Goal: Complete application form

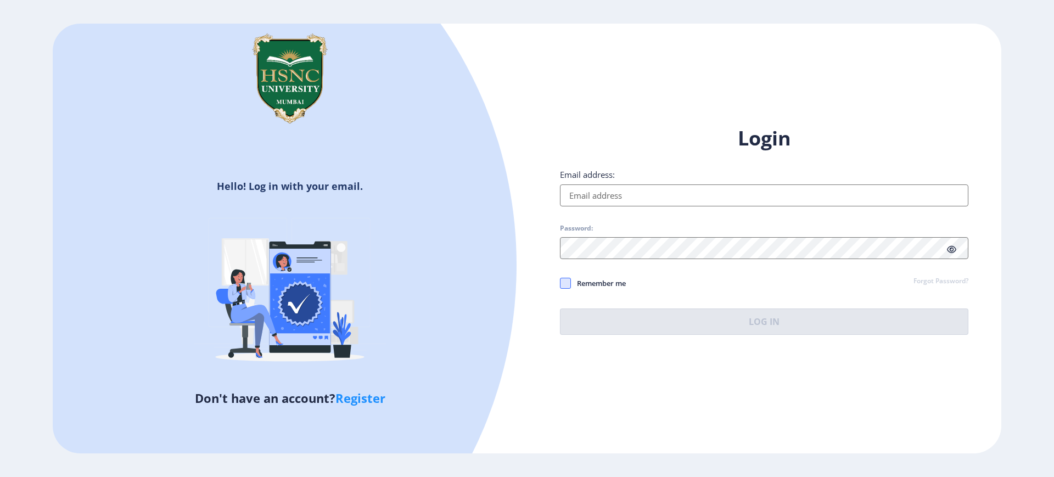
type input "[EMAIL_ADDRESS][DOMAIN_NAME]"
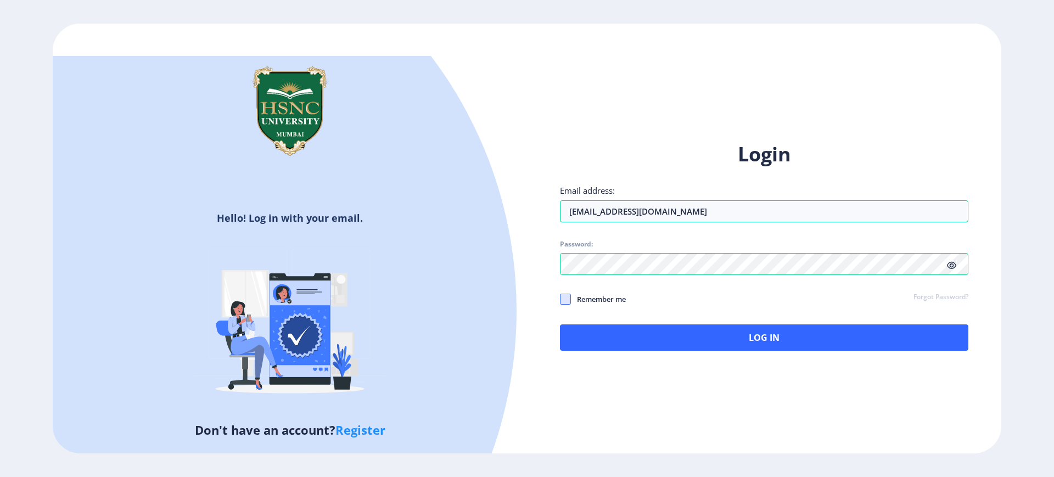
click at [566, 284] on div "Login Email address: [EMAIL_ADDRESS][DOMAIN_NAME] Password: Remember me Forgot …" at bounding box center [764, 246] width 409 height 210
click at [566, 299] on span at bounding box center [565, 299] width 11 height 11
click at [561, 299] on input "Remember me" at bounding box center [560, 299] width 1 height 1
checkbox input "true"
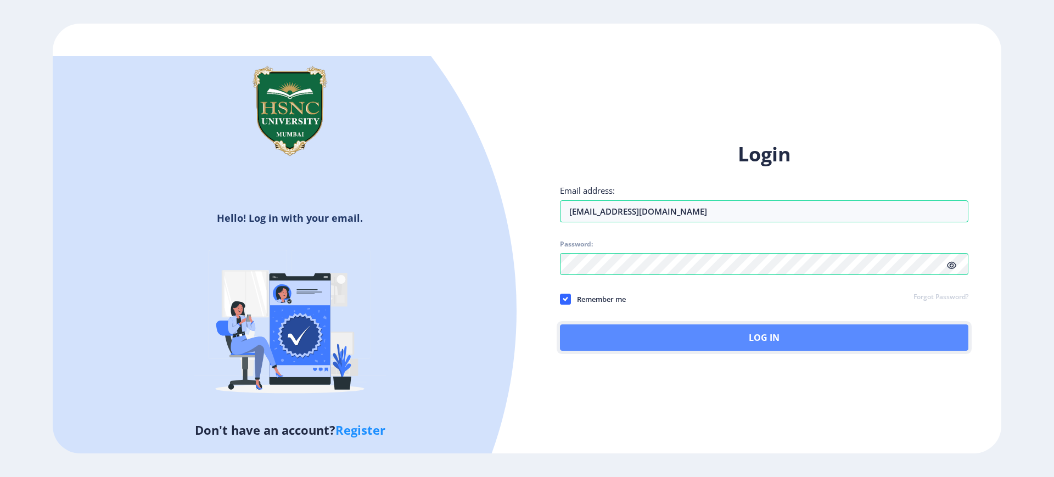
click at [639, 333] on button "Log In" at bounding box center [764, 338] width 409 height 26
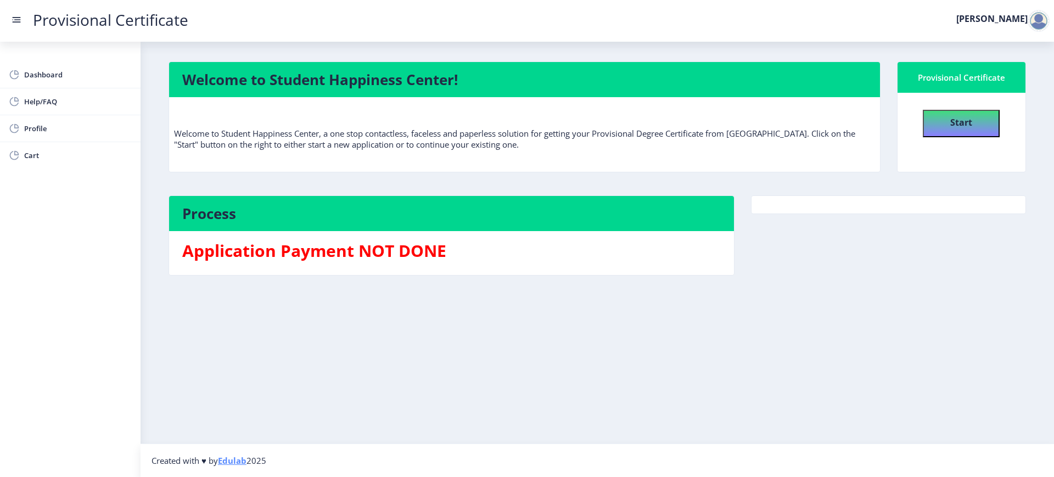
click at [877, 180] on div "Welcome to Student Happiness Center! Welcome to Student Happiness Center, a one…" at bounding box center [524, 122] width 729 height 123
click at [947, 114] on button "Start" at bounding box center [961, 123] width 77 height 27
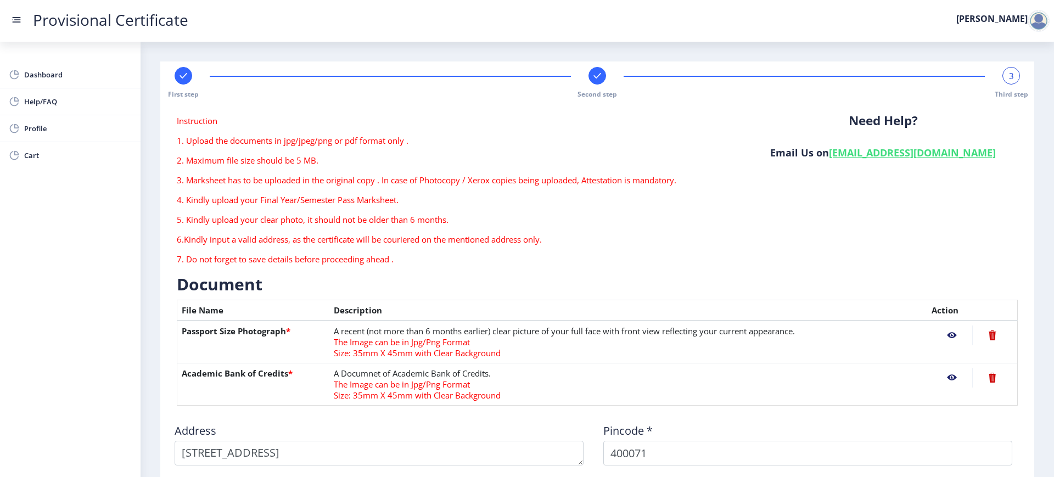
click at [952, 336] on nb-action at bounding box center [952, 336] width 41 height 20
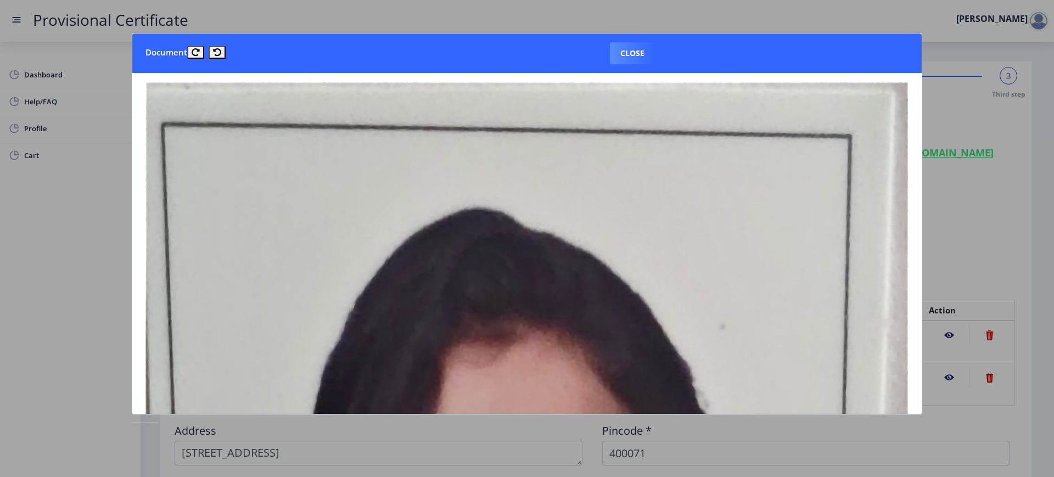
click at [967, 91] on div at bounding box center [527, 238] width 1054 height 477
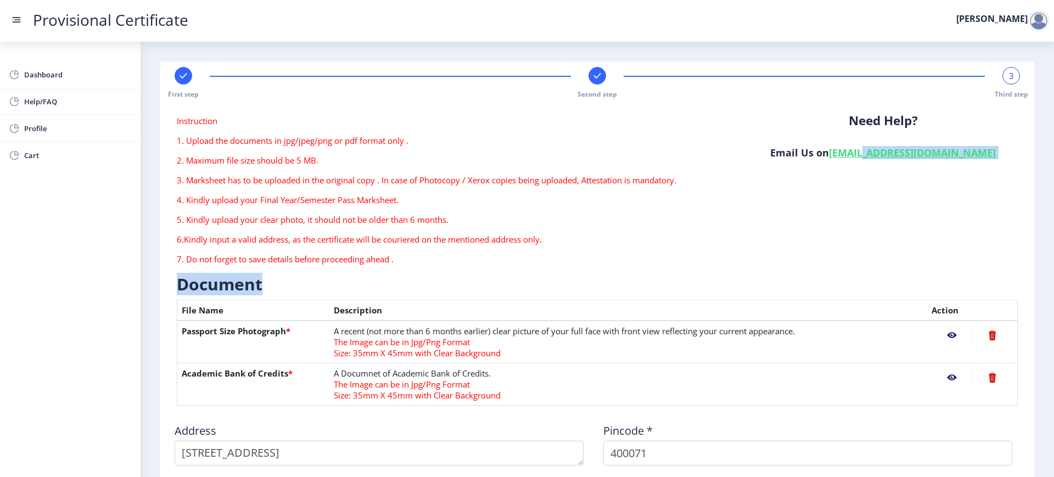
drag, startPoint x: 874, startPoint y: 204, endPoint x: 856, endPoint y: 283, distance: 80.5
click at [856, 283] on form "Instruction 1. Upload the documents in jpg/jpeg/png or pdf format only . 2. Max…" at bounding box center [597, 380] width 841 height 530
click at [883, 208] on div "Need Help? Email Us on [EMAIL_ADDRESS][DOMAIN_NAME]" at bounding box center [883, 194] width 286 height 158
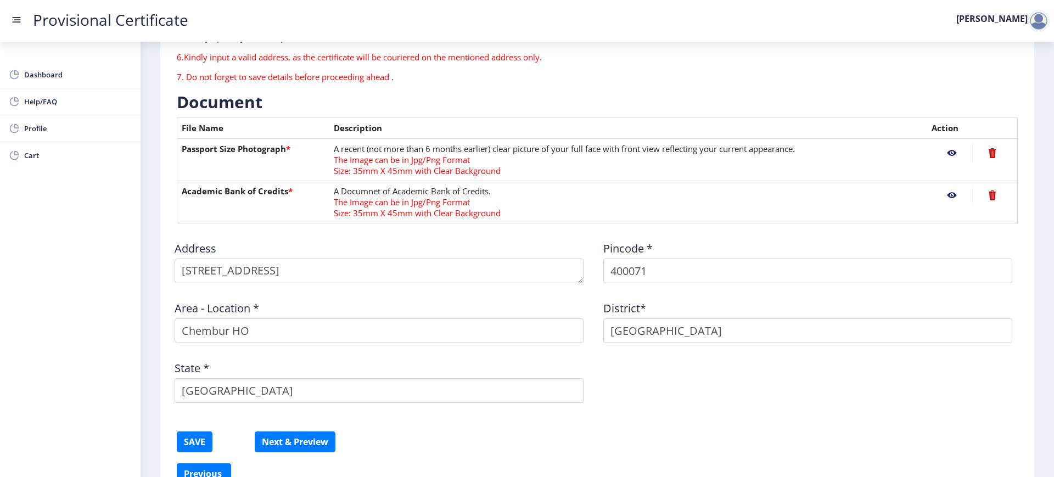
scroll to position [246, 0]
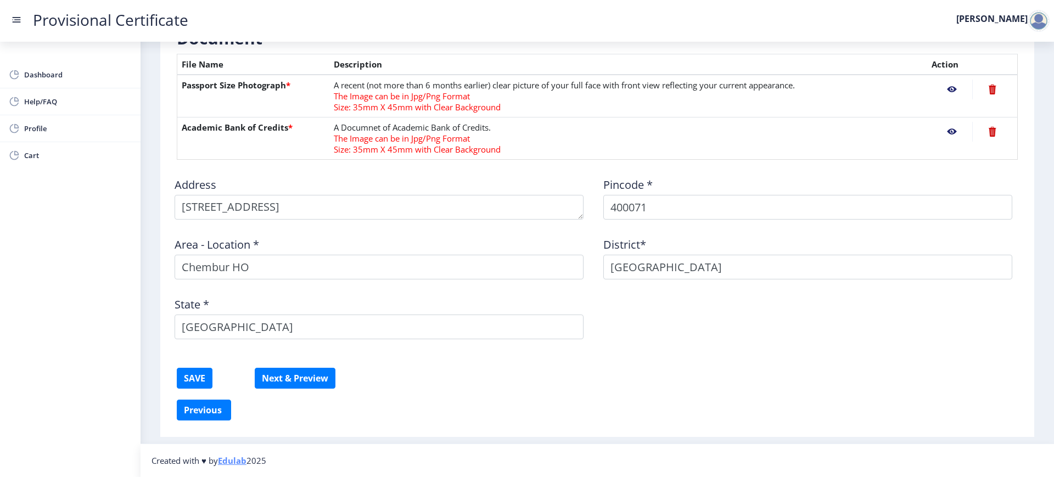
click at [1050, 209] on nb-layout-column "First step Second step 3 Third step Instruction 1. Upload the documents in jpg/…" at bounding box center [598, 120] width 914 height 648
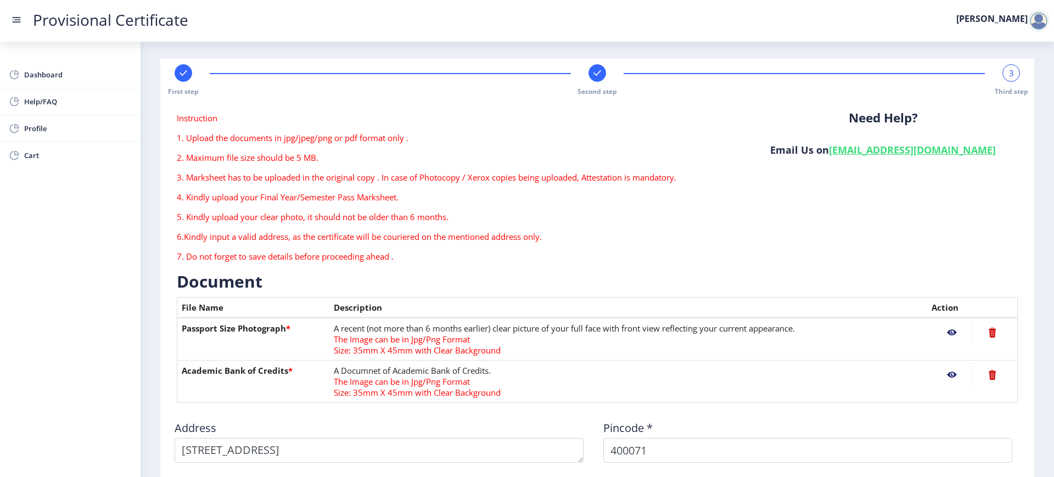
scroll to position [0, 0]
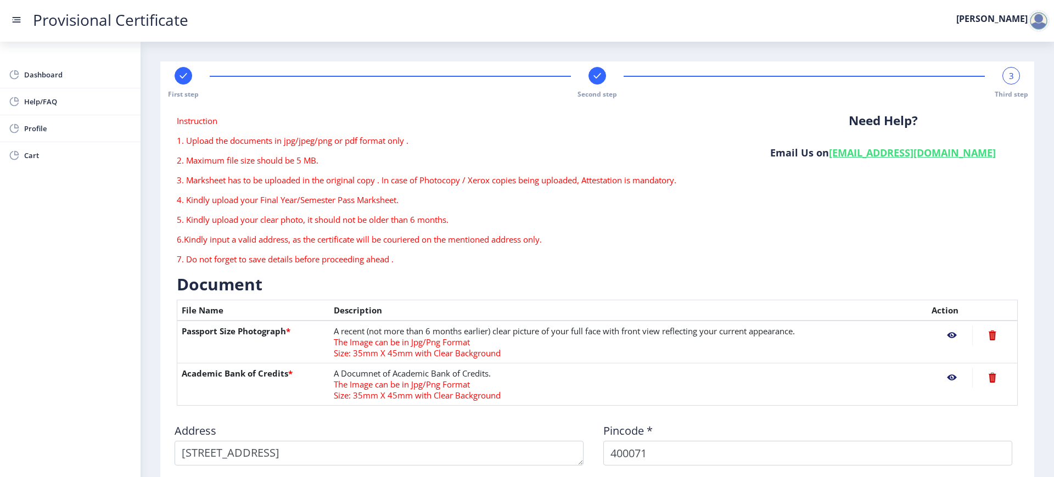
click at [985, 334] on nb-action at bounding box center [992, 336] width 41 height 20
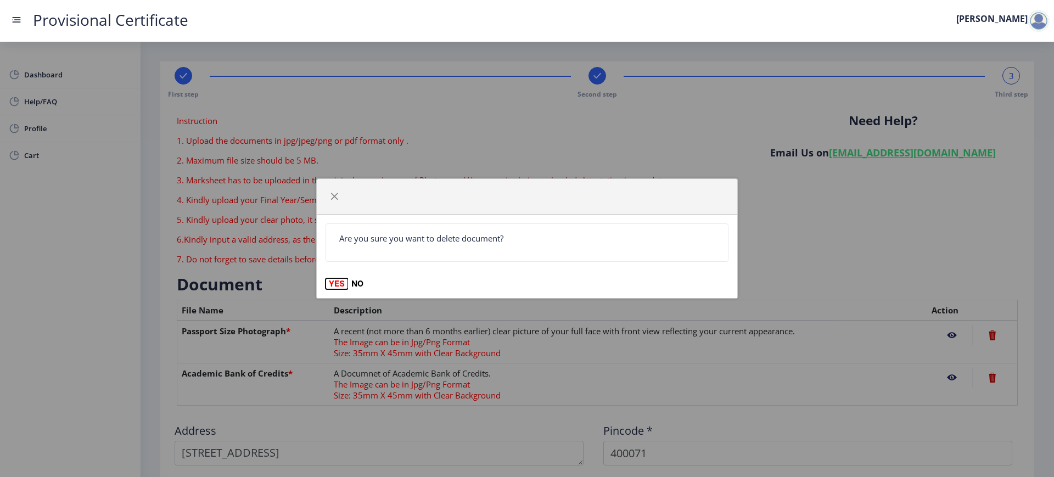
click at [334, 285] on button "YES" at bounding box center [337, 283] width 23 height 11
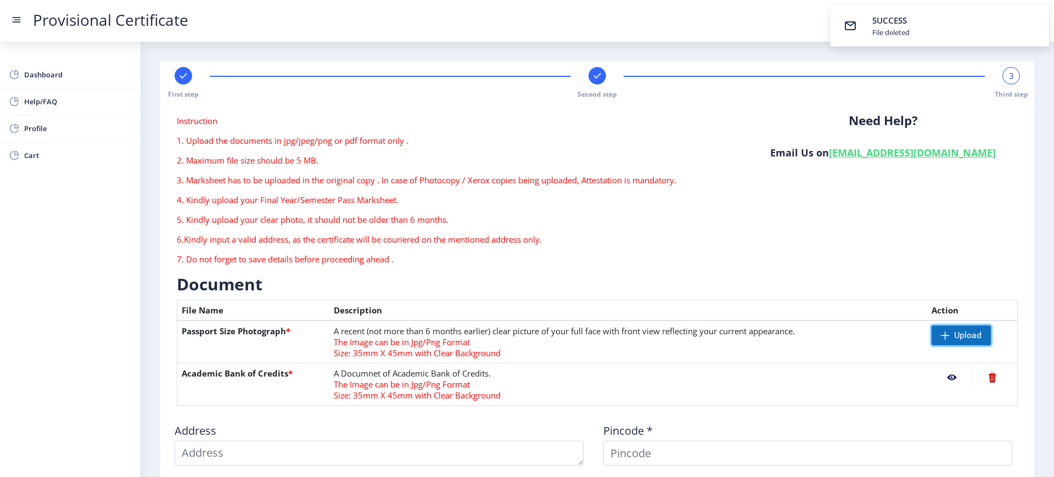
click at [954, 333] on span "Upload" at bounding box center [967, 335] width 27 height 11
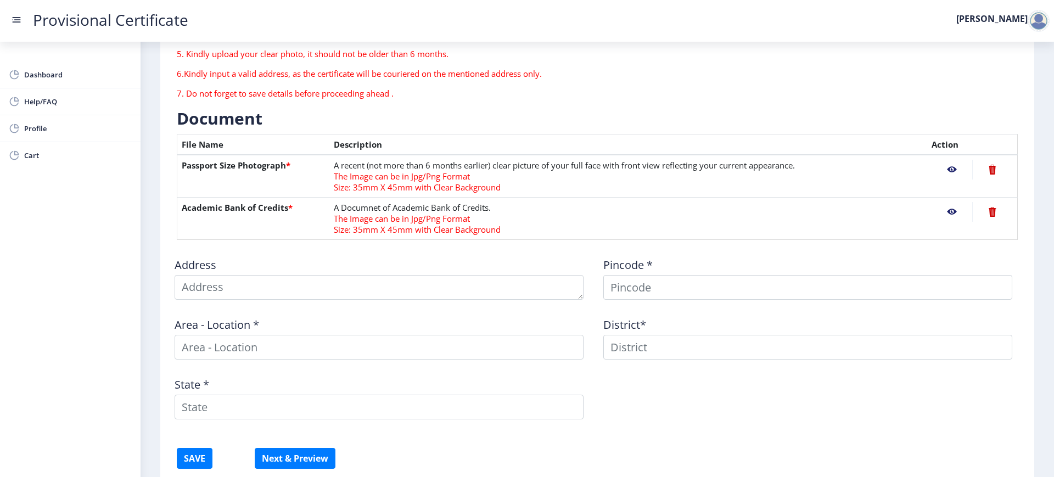
scroll to position [246, 0]
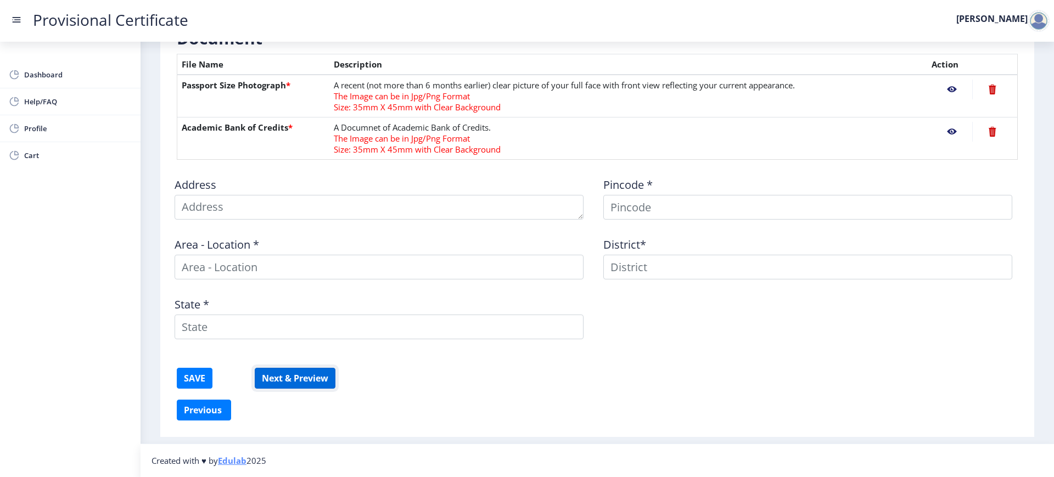
click at [327, 382] on button "Next & Preview" at bounding box center [295, 378] width 81 height 21
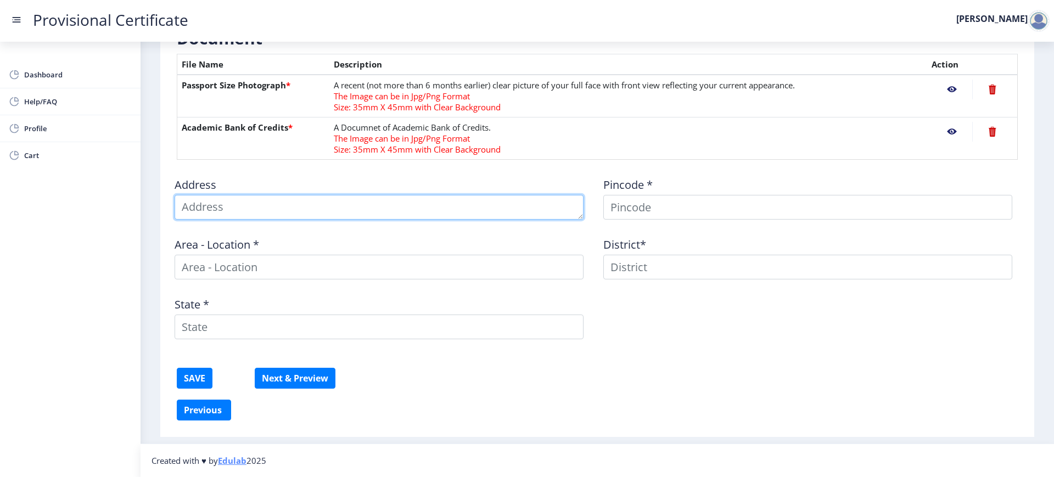
click at [394, 215] on textarea at bounding box center [379, 207] width 409 height 25
type textarea "c wing 401 luv kush towers sindhi society chembur mumbai 400071"
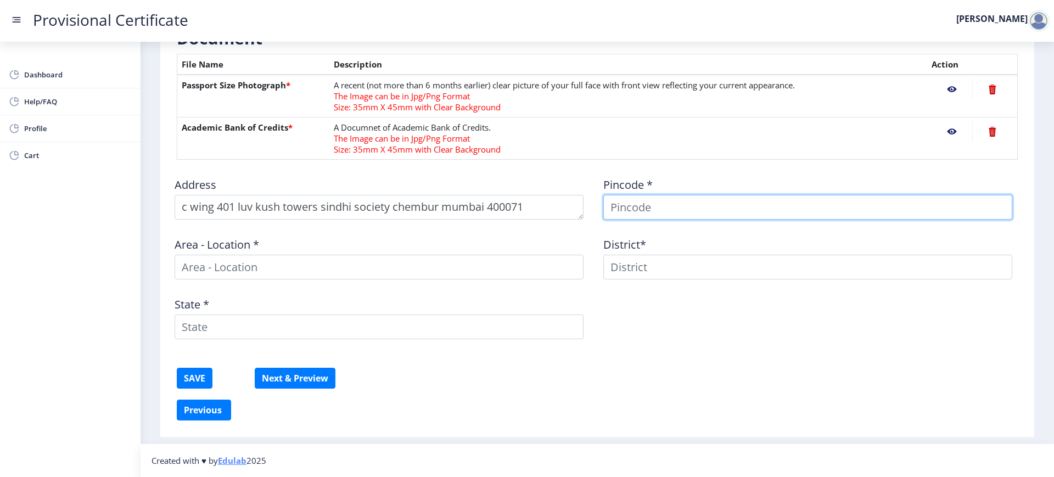
click at [636, 203] on input at bounding box center [807, 207] width 409 height 25
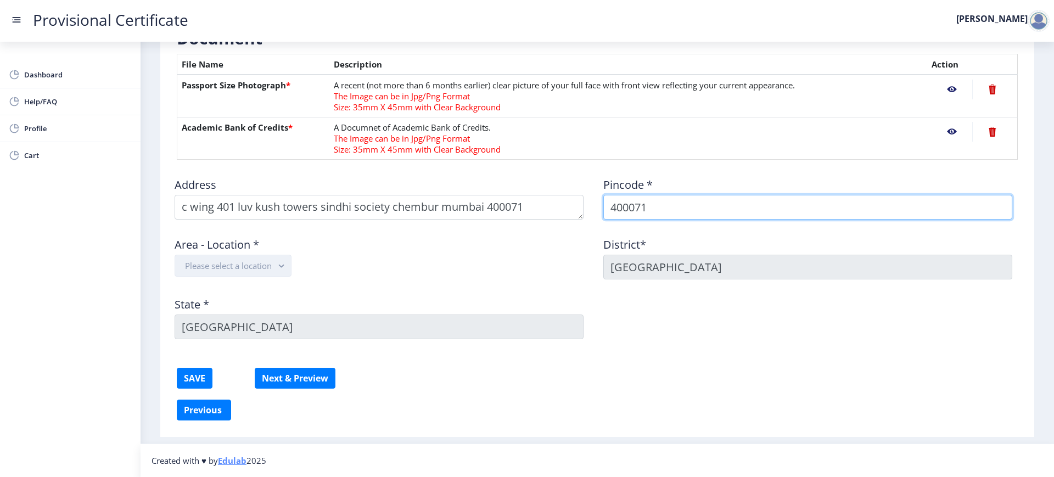
type input "400071"
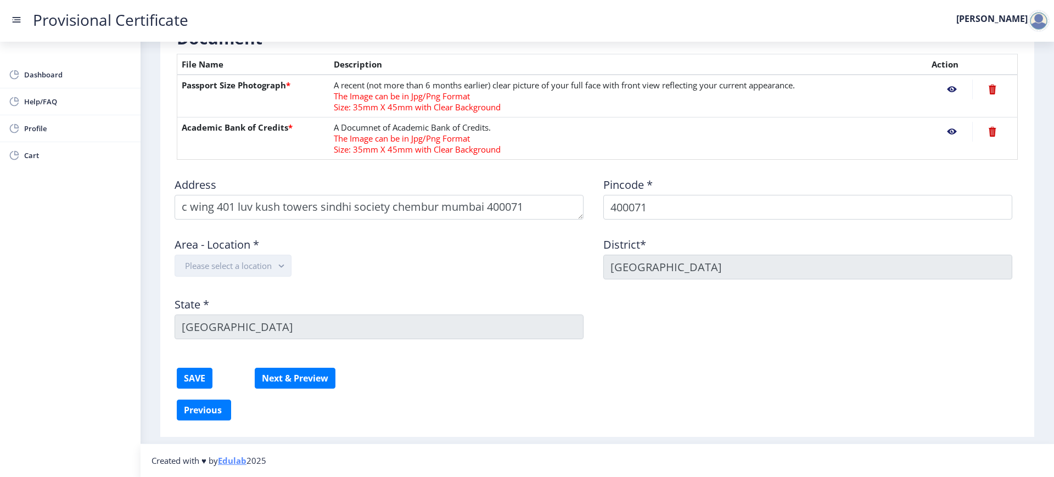
click at [272, 264] on button "Please select a location" at bounding box center [233, 266] width 117 height 22
click at [262, 289] on nb-option "Chembur HO" at bounding box center [234, 292] width 118 height 21
click at [317, 374] on button "Next & Preview" at bounding box center [295, 378] width 81 height 21
click at [192, 377] on button "SAVE" at bounding box center [195, 378] width 36 height 21
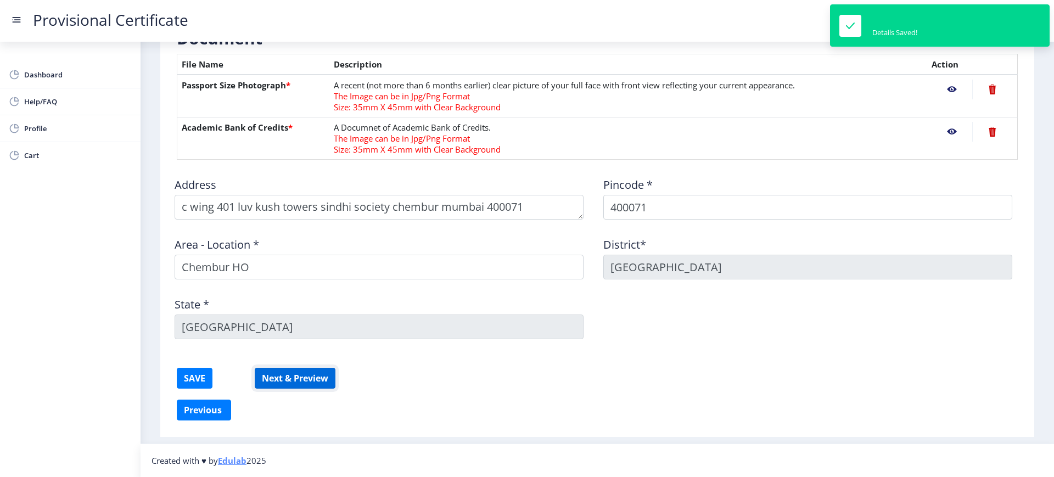
click at [298, 372] on button "Next & Preview" at bounding box center [295, 378] width 81 height 21
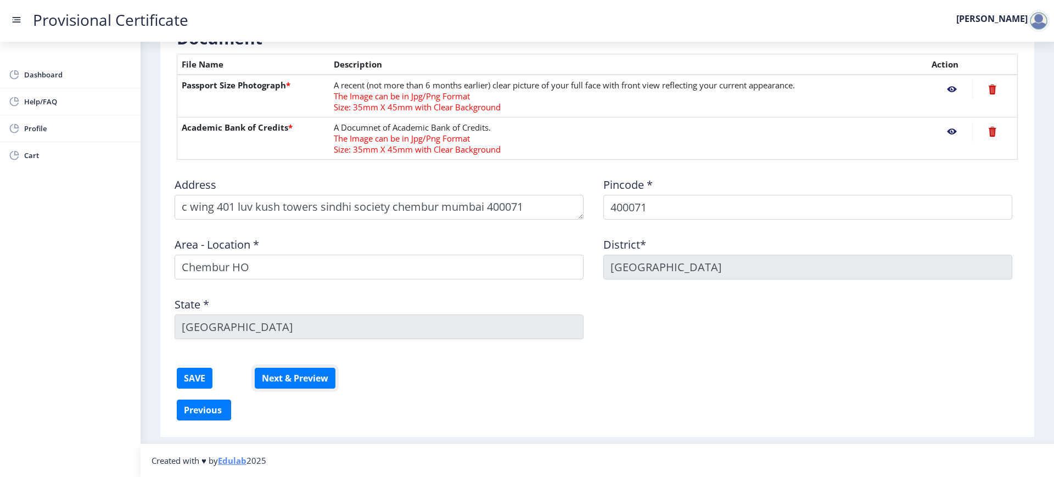
click at [255, 368] on button "Next & Preview" at bounding box center [295, 378] width 81 height 21
